Goal: Obtain resource: Obtain resource

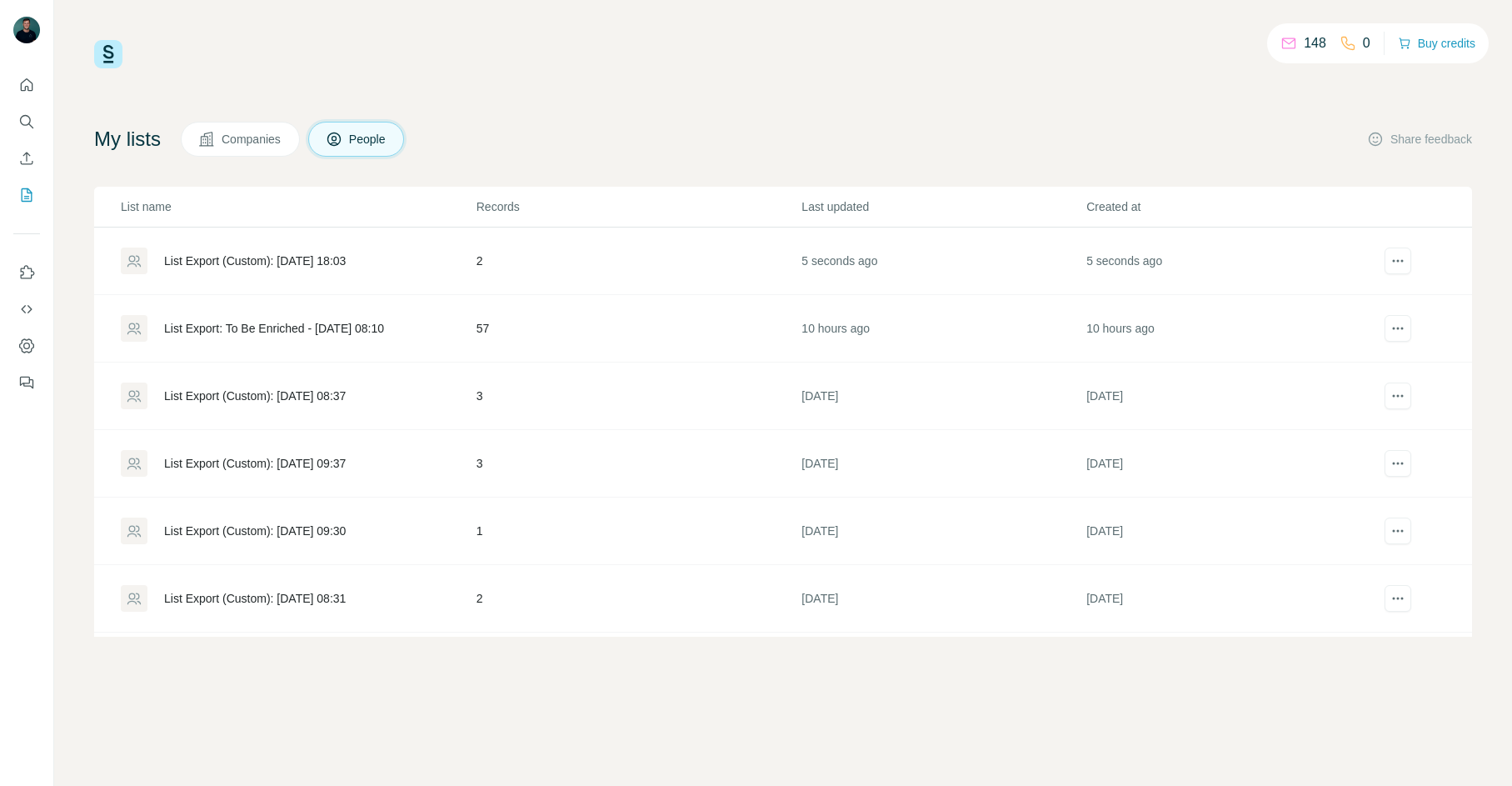
click at [274, 273] on div "List Export (Custom): [DATE] 18:03" at bounding box center [298, 261] width 354 height 27
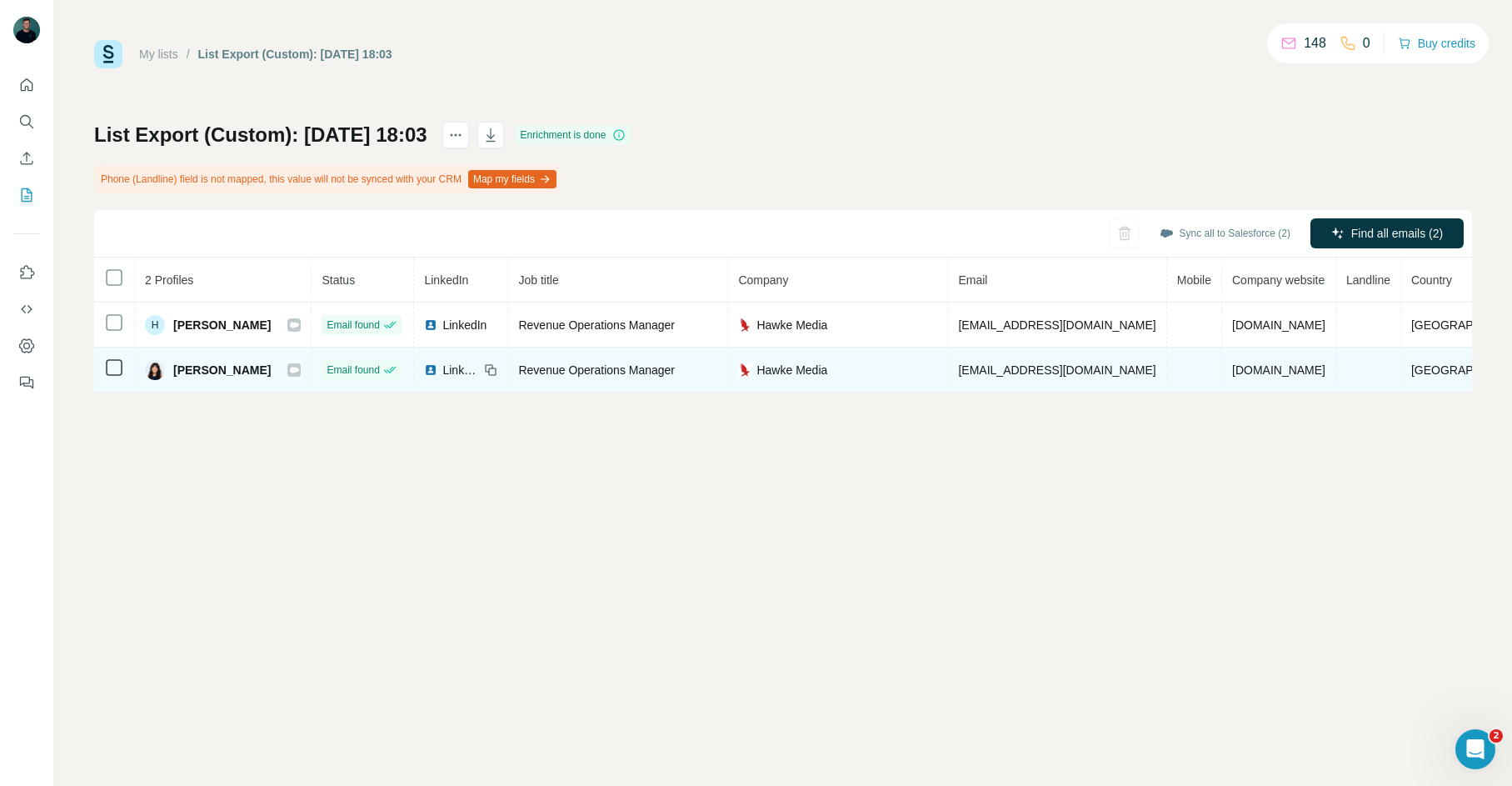
click at [1033, 368] on span "[EMAIL_ADDRESS][DOMAIN_NAME]" at bounding box center [1057, 370] width 197 height 13
copy span "[EMAIL_ADDRESS][DOMAIN_NAME]"
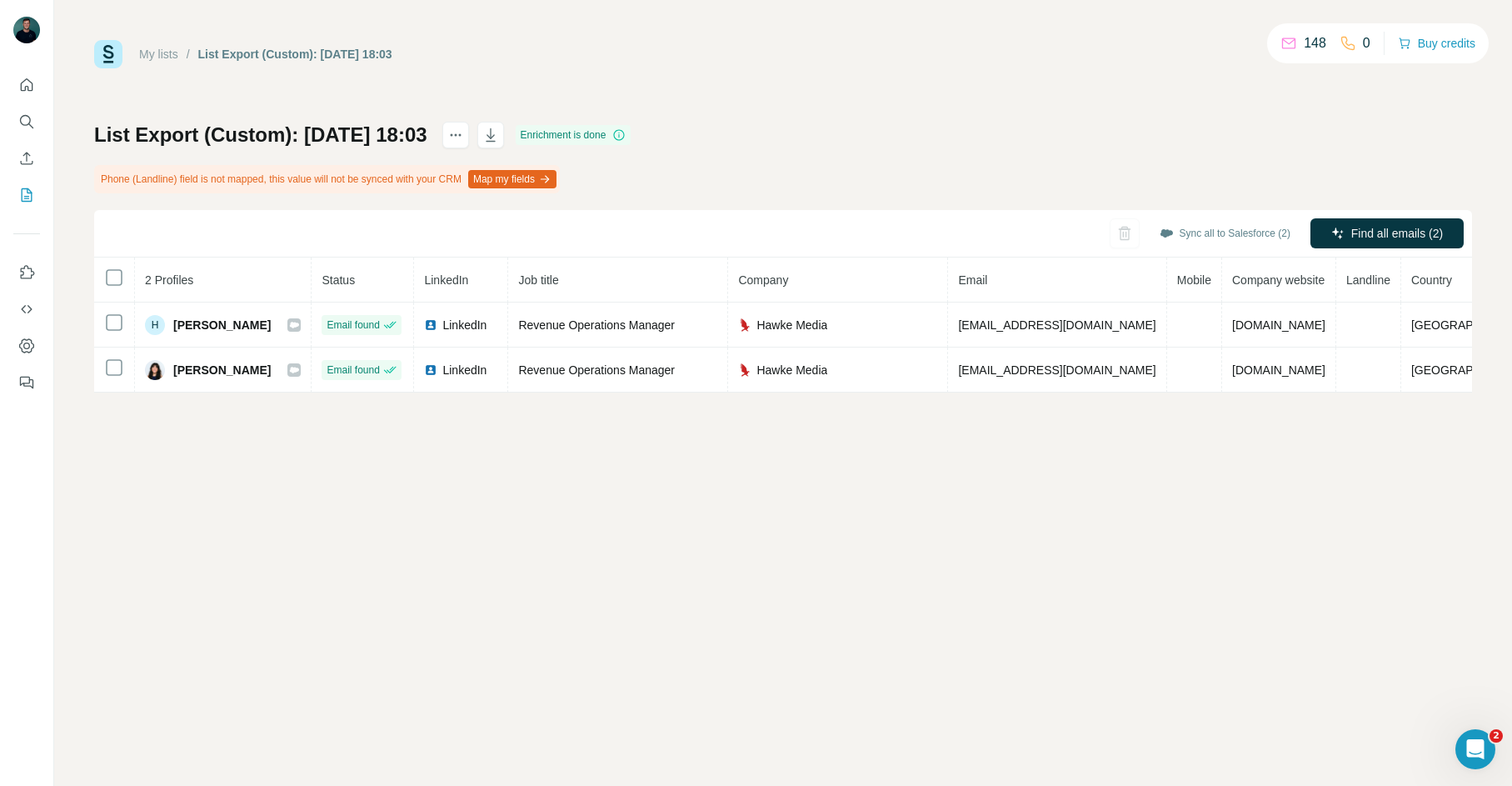
click at [452, 440] on div "My lists / List Export (Custom): [DATE] 18:03 148 0 Buy credits List Export (Cu…" at bounding box center [783, 393] width 1458 height 786
click at [925, 454] on div "My lists / List Export (Custom): [DATE] 18:03 148 0 Buy credits List Export (Cu…" at bounding box center [783, 393] width 1458 height 786
click at [1119, 640] on div "My lists / List Export (Custom): [DATE] 18:03 148 0 Buy credits List Export (Cu…" at bounding box center [783, 393] width 1458 height 786
